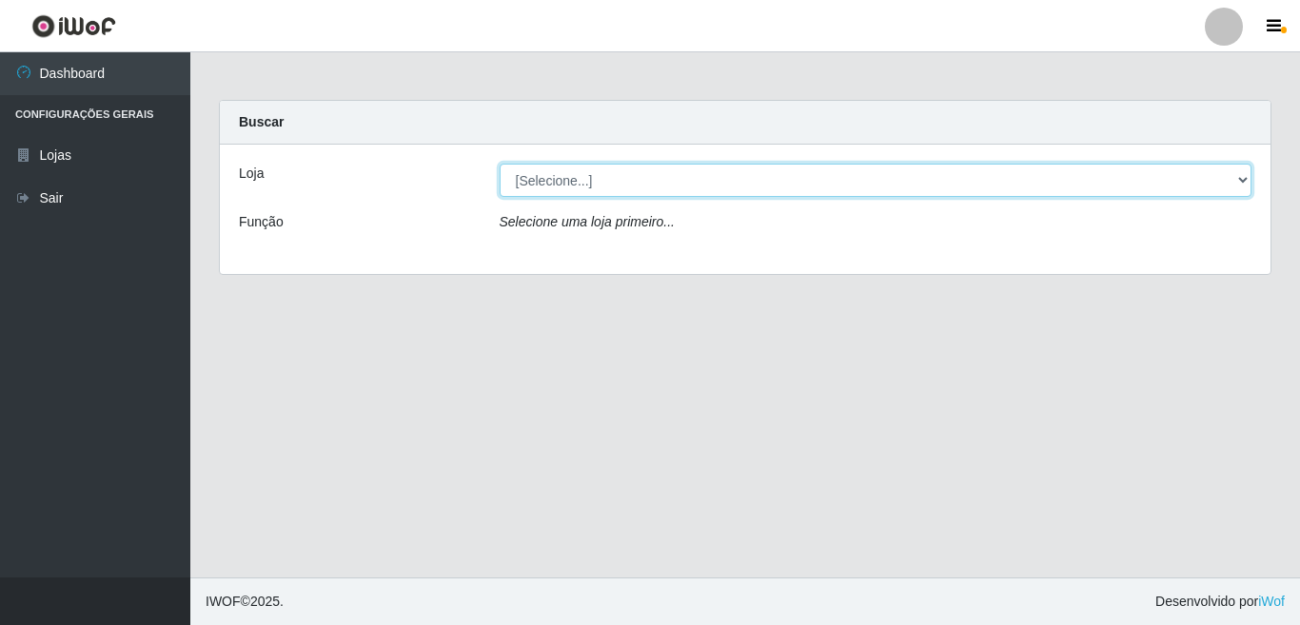
click at [577, 177] on select "[Selecione...] Rede Potiguar 3 - [GEOGRAPHIC_DATA]" at bounding box center [876, 180] width 753 height 33
select select "103"
click at [500, 164] on select "[Selecione...] Rede Potiguar 3 - [GEOGRAPHIC_DATA]" at bounding box center [876, 180] width 753 height 33
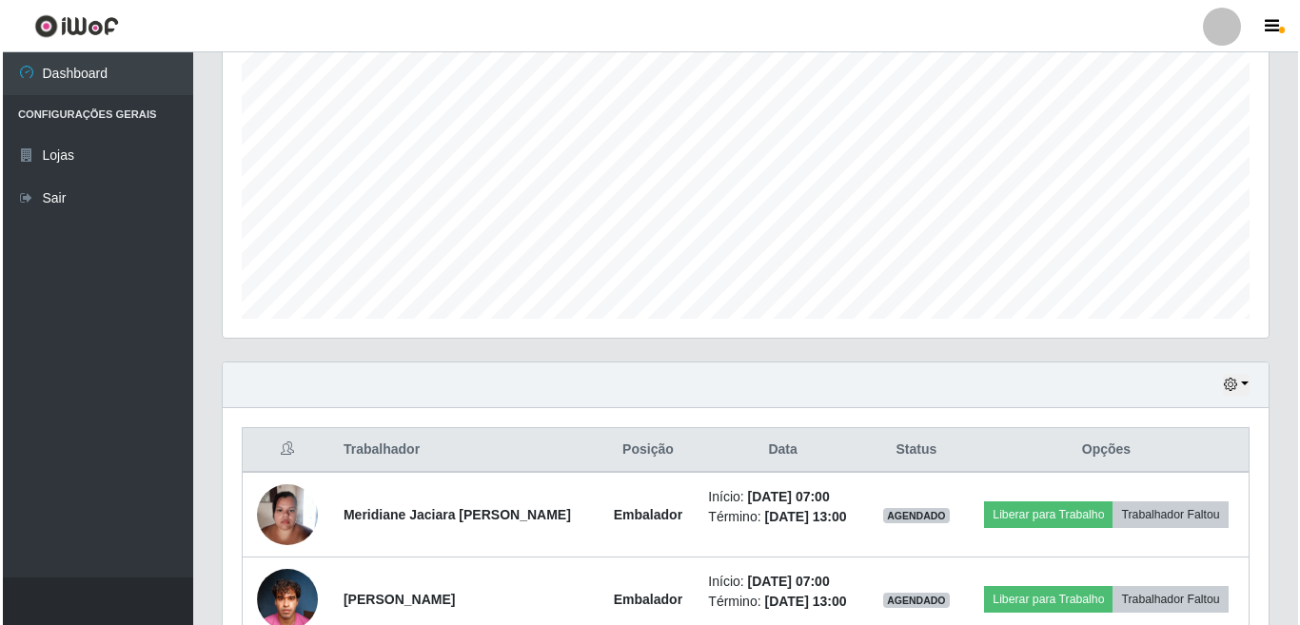
scroll to position [469, 0]
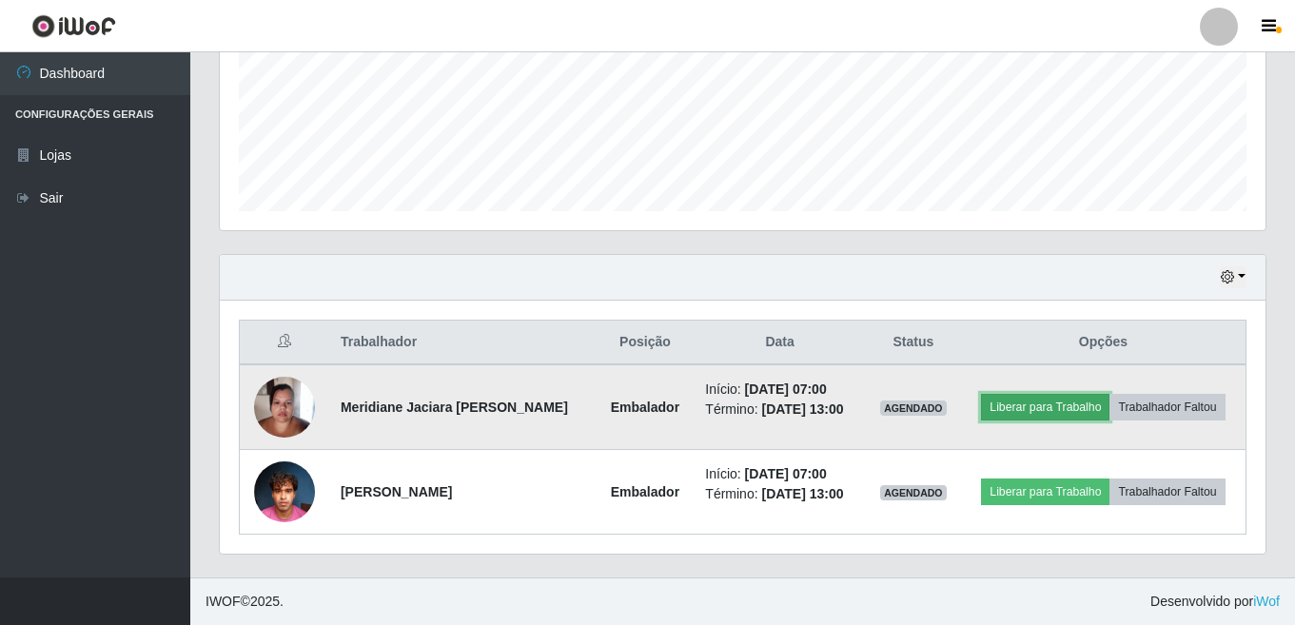
click at [1051, 407] on button "Liberar para Trabalho" at bounding box center [1045, 407] width 128 height 27
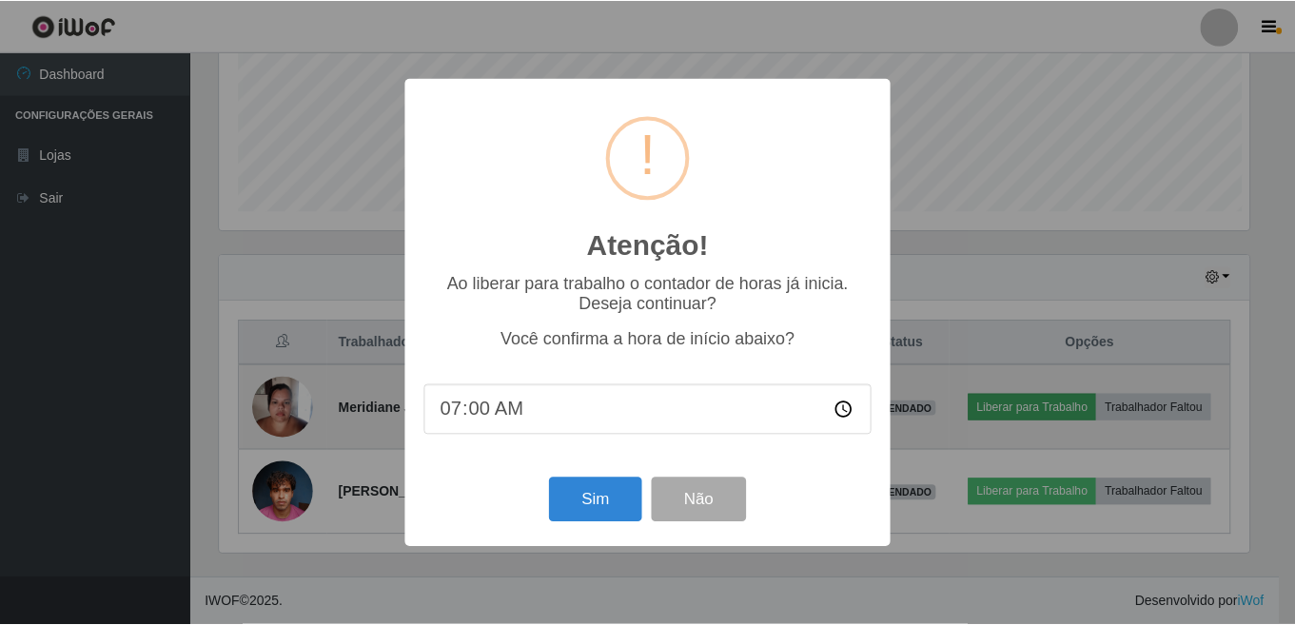
scroll to position [395, 1034]
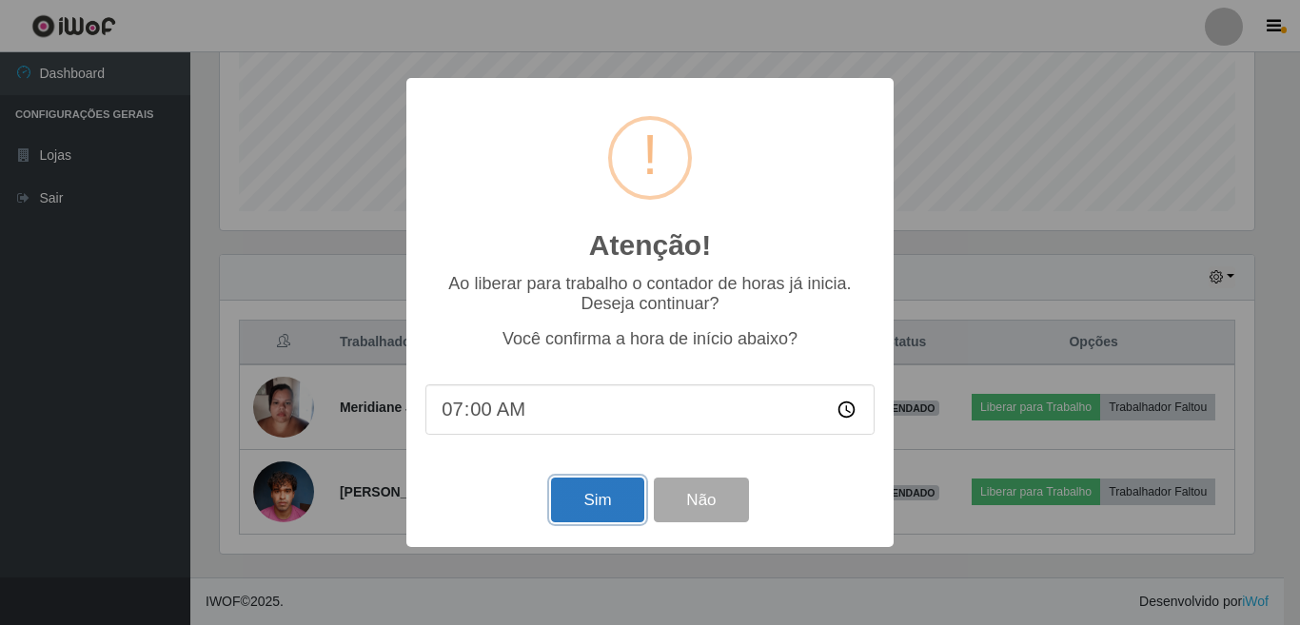
click at [616, 505] on button "Sim" at bounding box center [597, 500] width 92 height 45
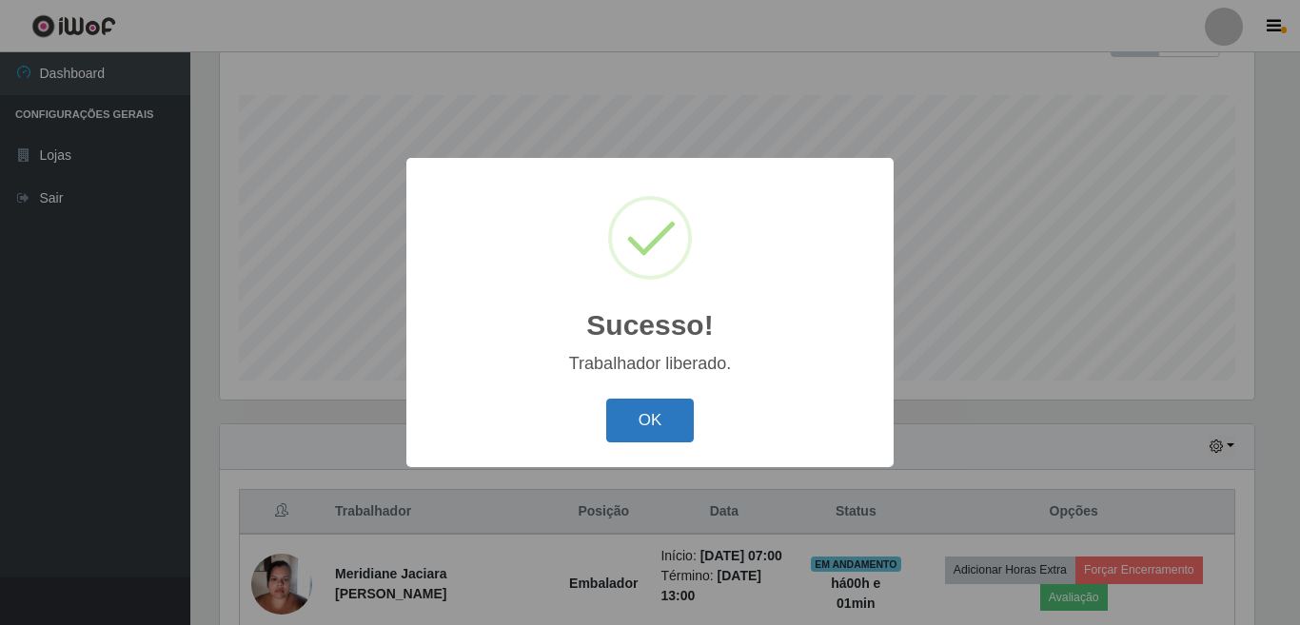
click at [652, 433] on button "OK" at bounding box center [650, 421] width 88 height 45
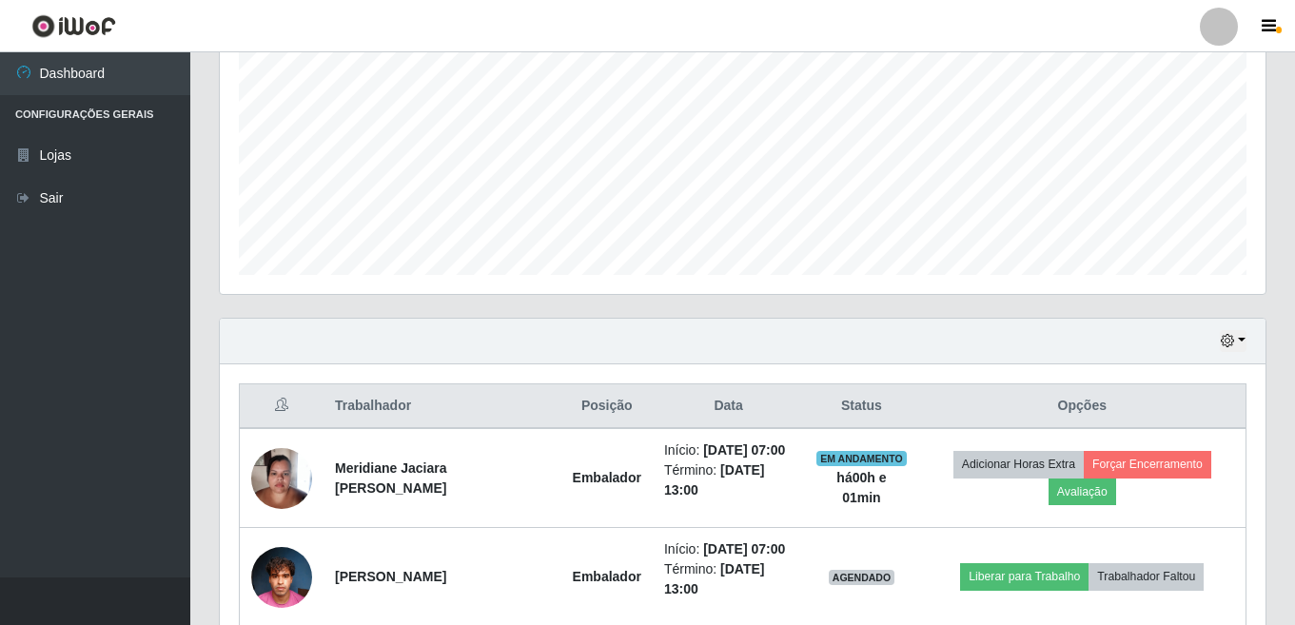
scroll to position [490, 0]
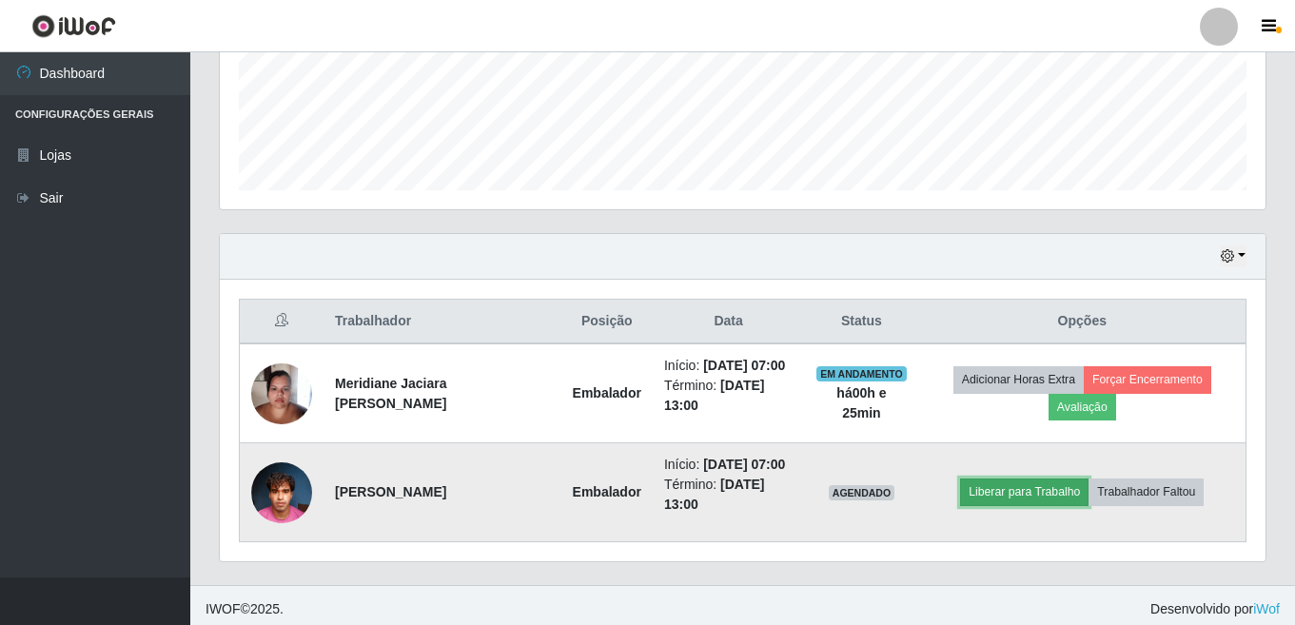
click at [1053, 505] on button "Liberar para Trabalho" at bounding box center [1024, 492] width 128 height 27
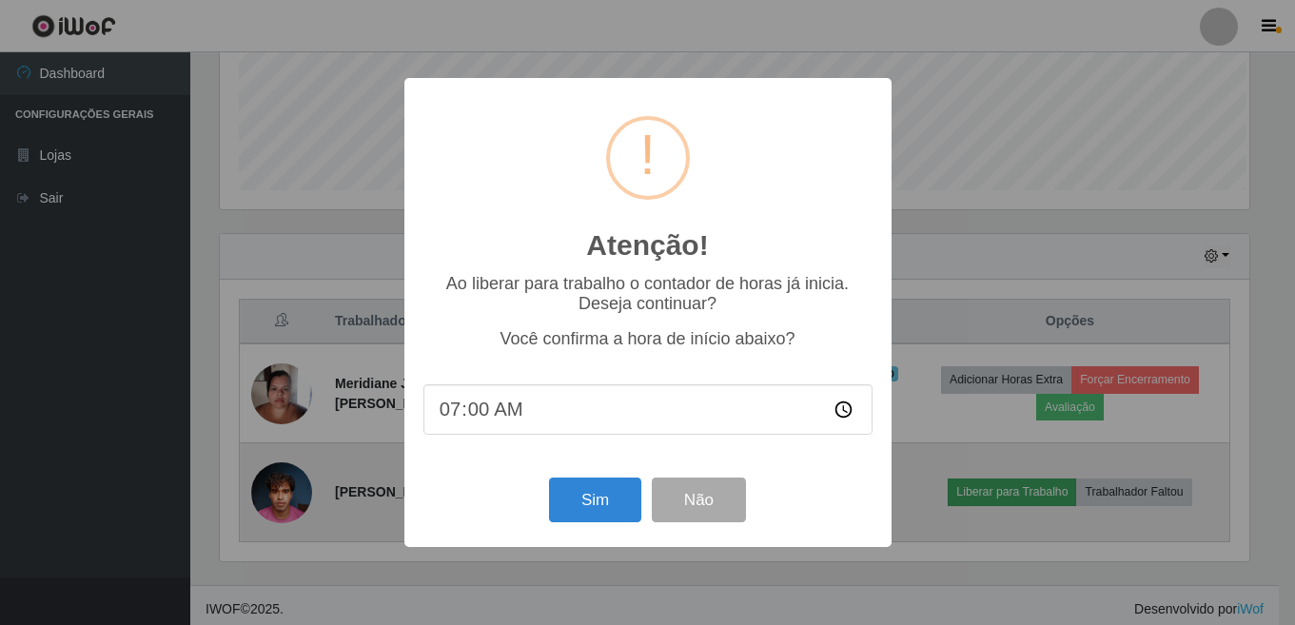
scroll to position [395, 1034]
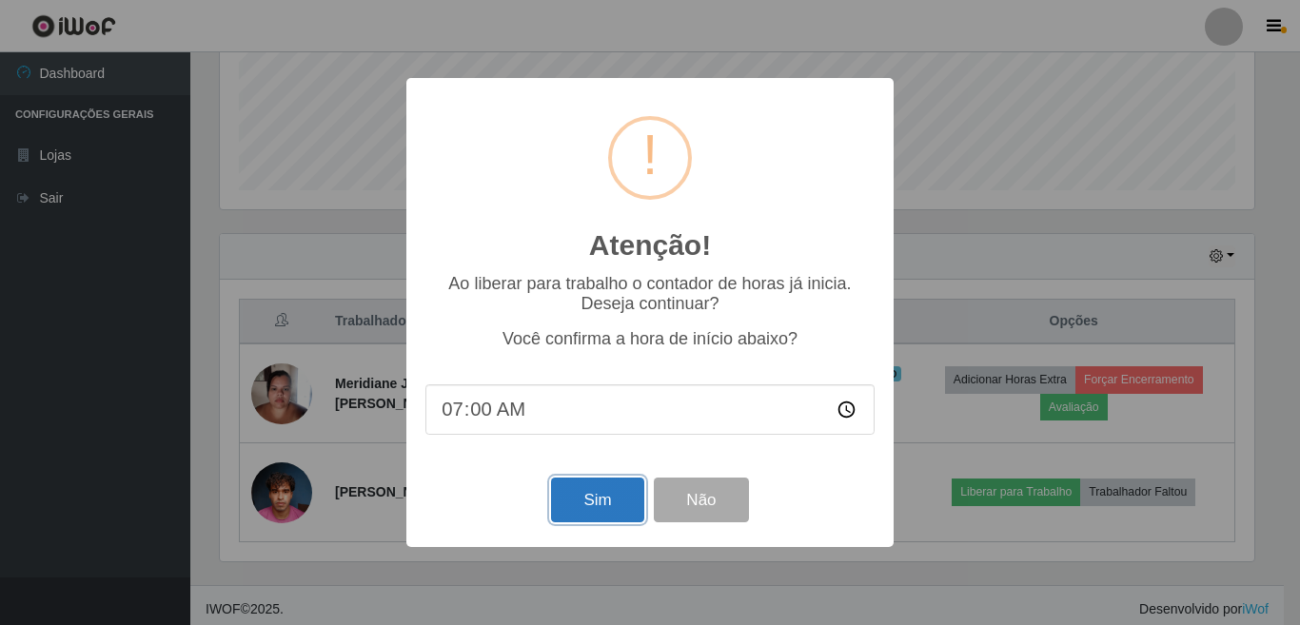
click at [588, 502] on button "Sim" at bounding box center [597, 500] width 92 height 45
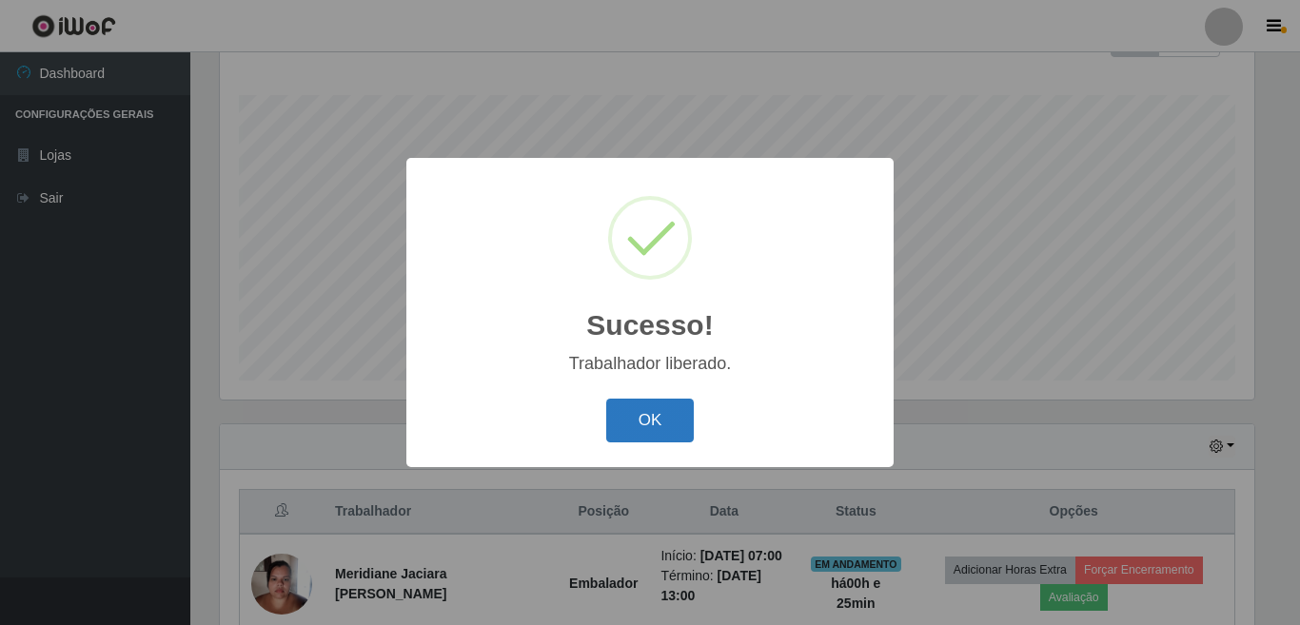
click at [652, 417] on button "OK" at bounding box center [650, 421] width 88 height 45
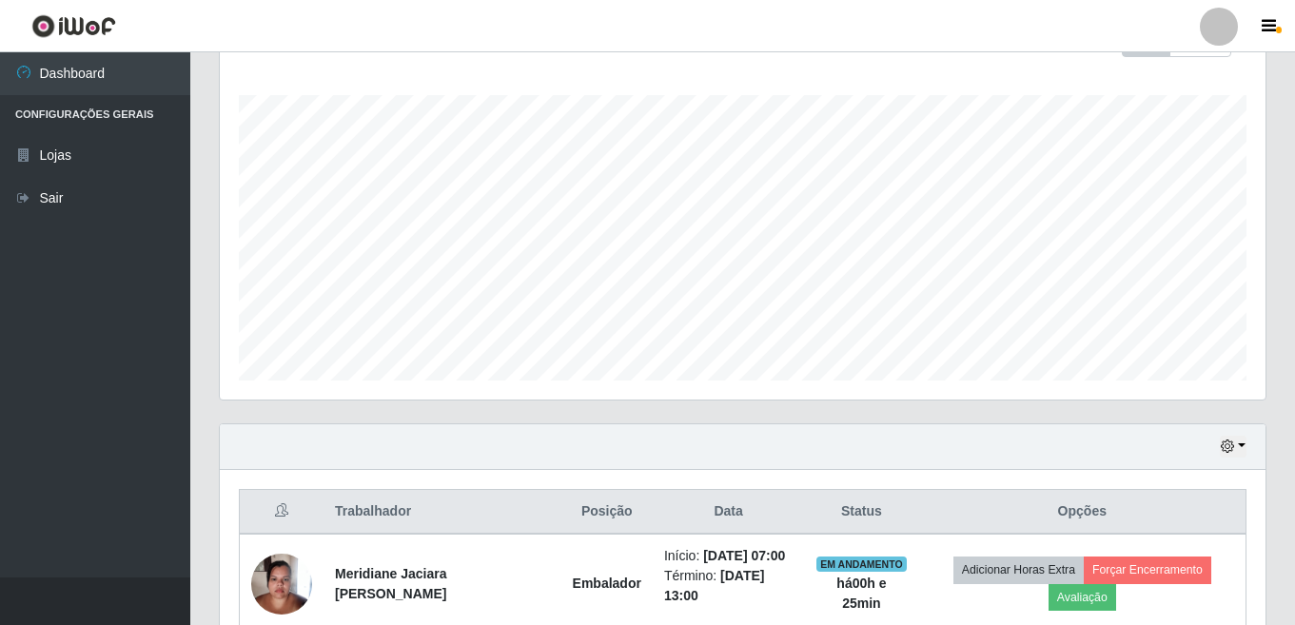
scroll to position [395, 1046]
